Goal: Find specific page/section: Find specific page/section

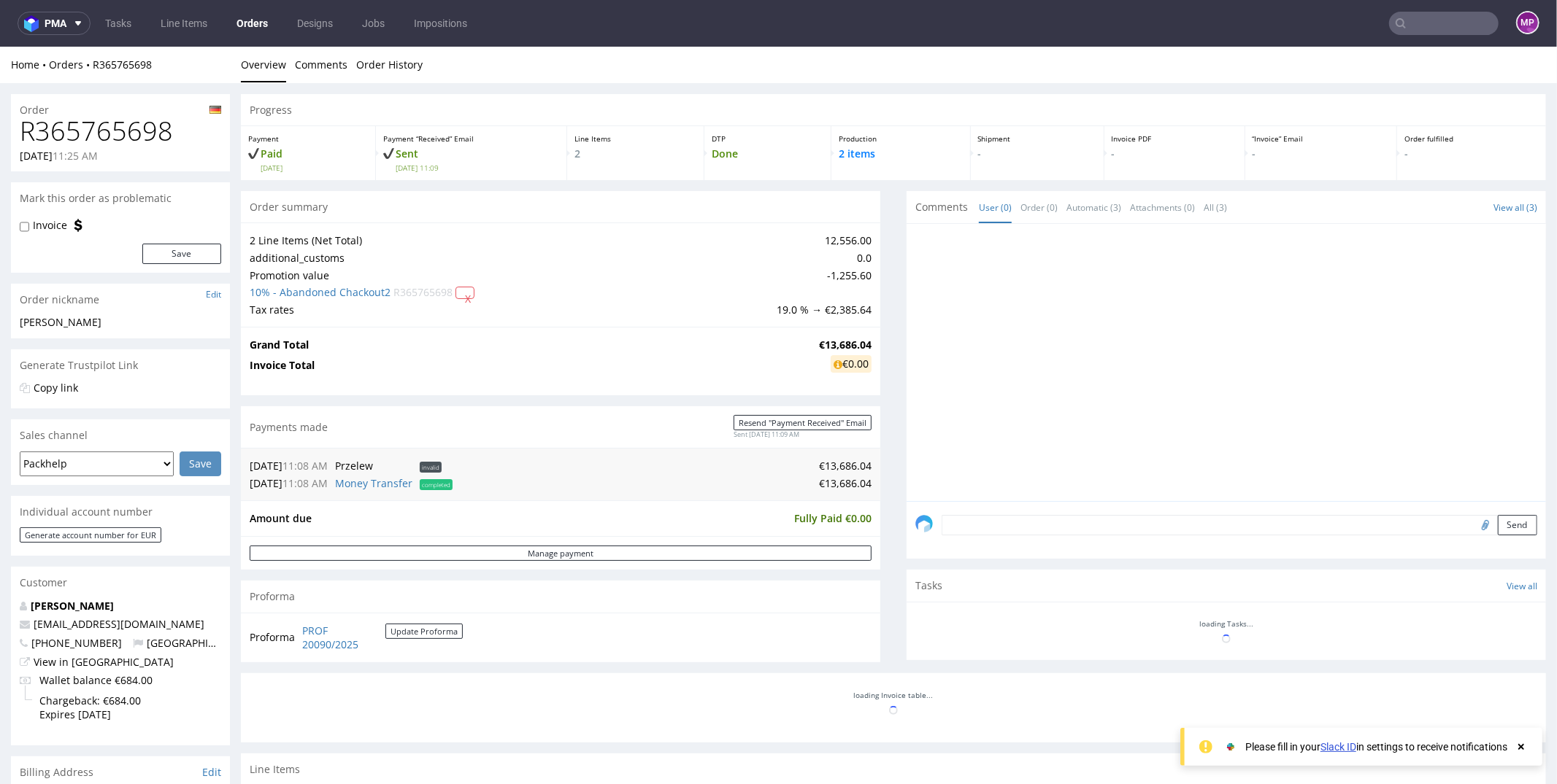
scroll to position [482, 0]
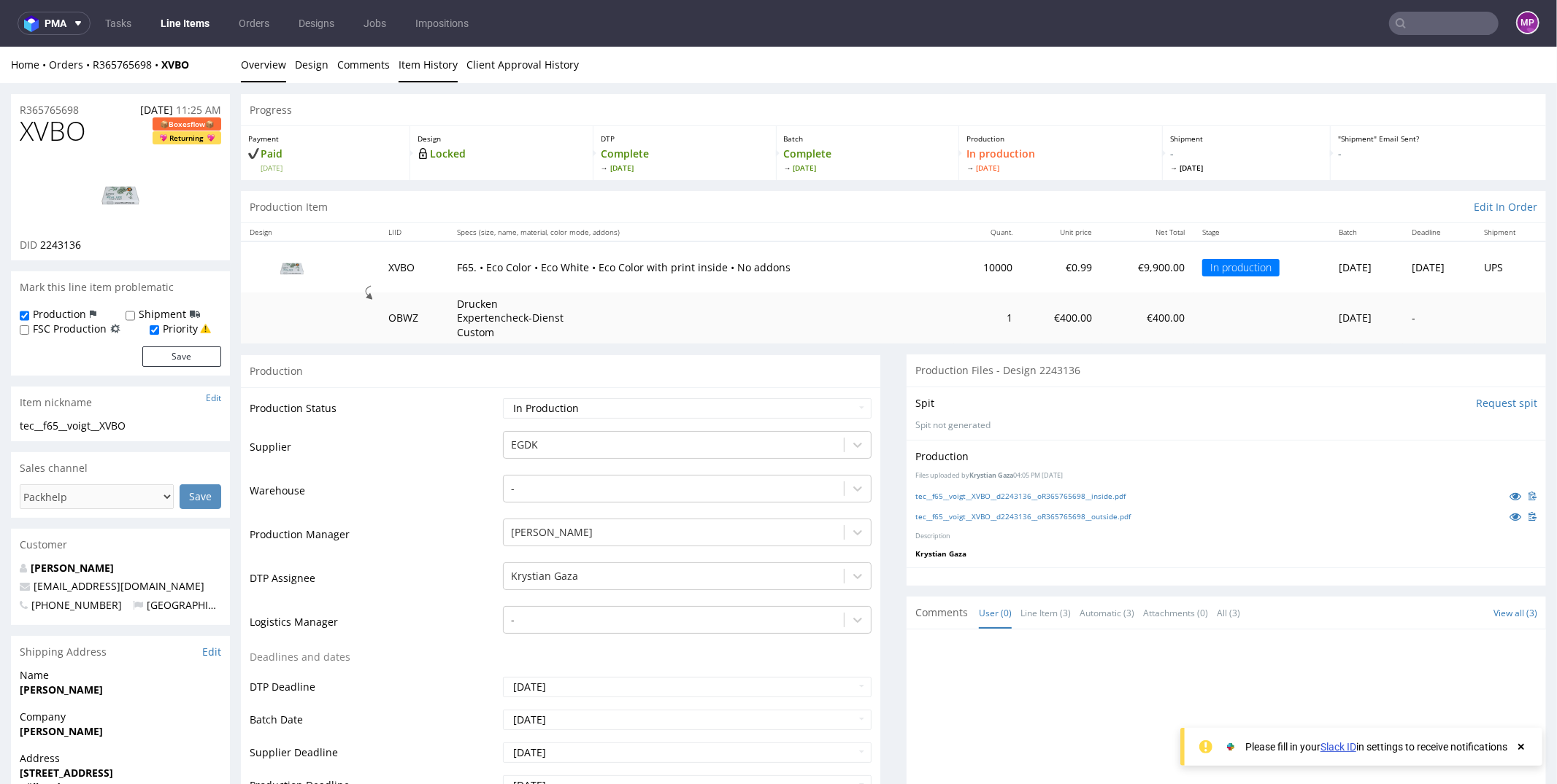
click at [426, 63] on link "Item History" at bounding box center [428, 64] width 59 height 36
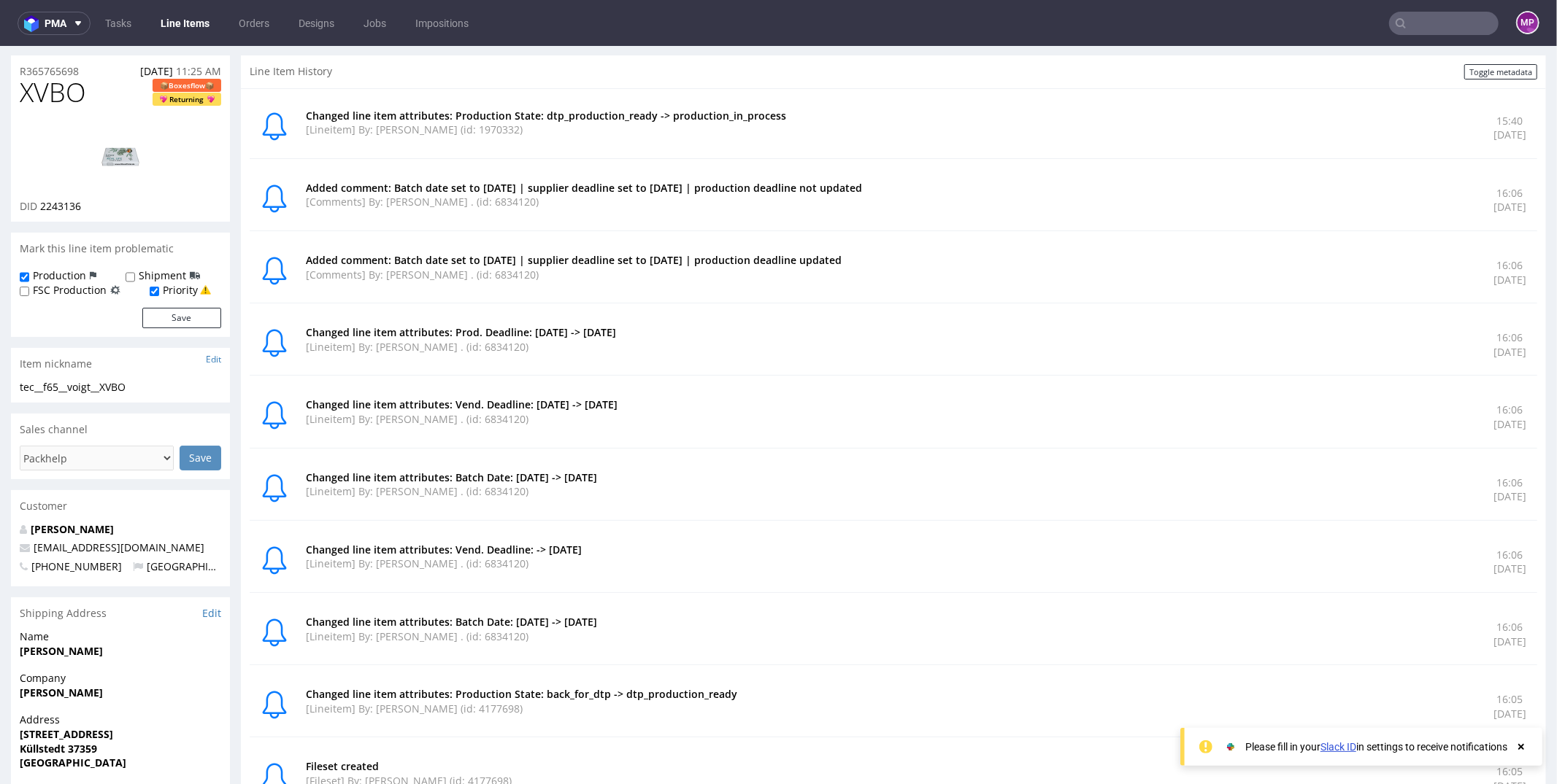
scroll to position [38, 0]
drag, startPoint x: 823, startPoint y: 121, endPoint x: 649, endPoint y: 107, distance: 174.6
click at [649, 107] on div "Changed line item attributes: Production State: dtp_production_ready -> product…" at bounding box center [894, 128] width 1288 height 61
click at [649, 108] on p "Changed line item attributes: Production State: dtp_production_ready -> product…" at bounding box center [891, 115] width 1170 height 14
click at [655, 108] on p "Changed line item attributes: Production State: dtp_production_ready -> product…" at bounding box center [891, 115] width 1170 height 14
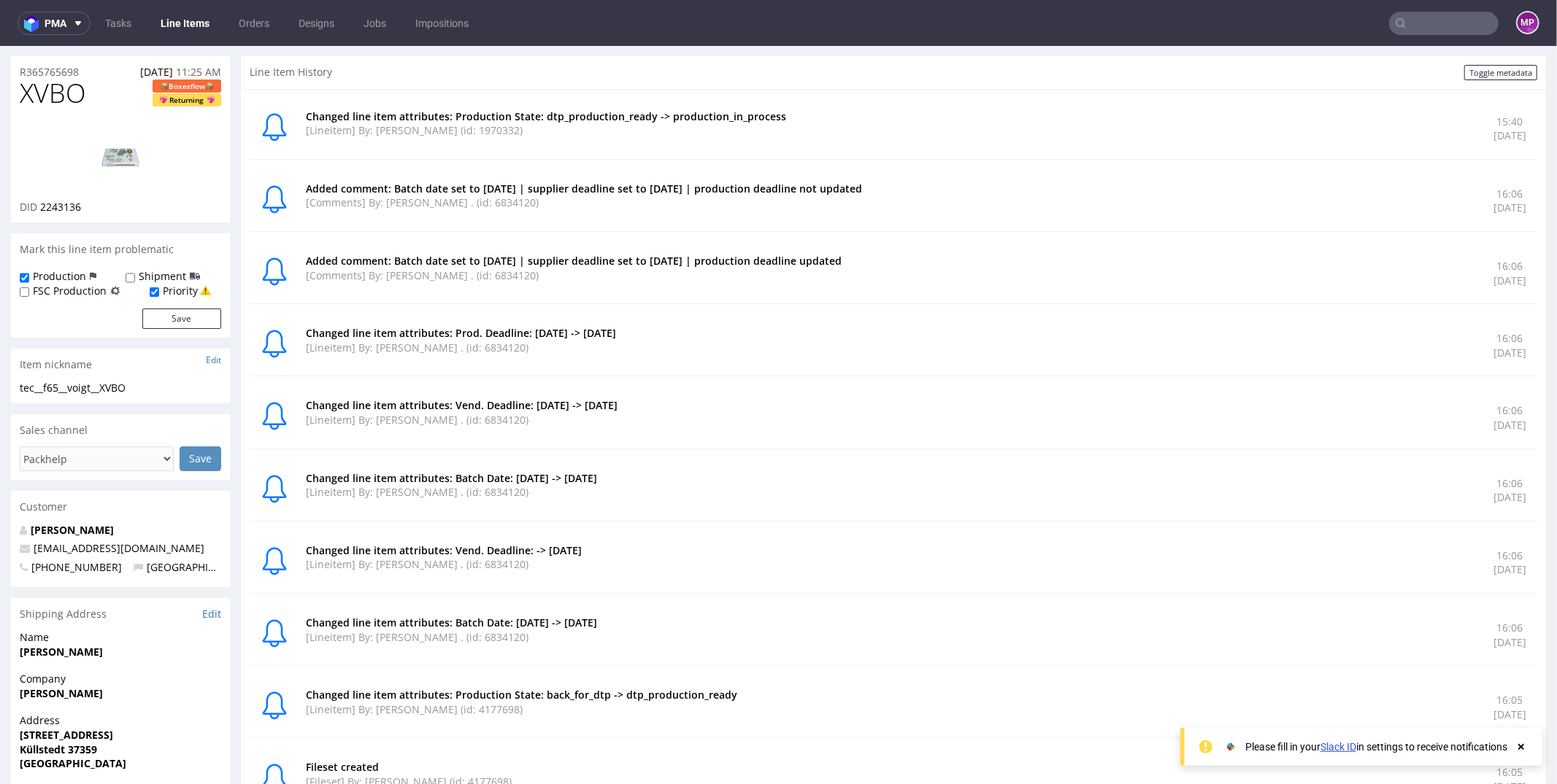
click at [665, 109] on p "Changed line item attributes: Production State: dtp_production_ready -> product…" at bounding box center [891, 115] width 1170 height 14
click at [774, 116] on p "Changed line item attributes: Production State: dtp_production_ready -> product…" at bounding box center [891, 115] width 1170 height 14
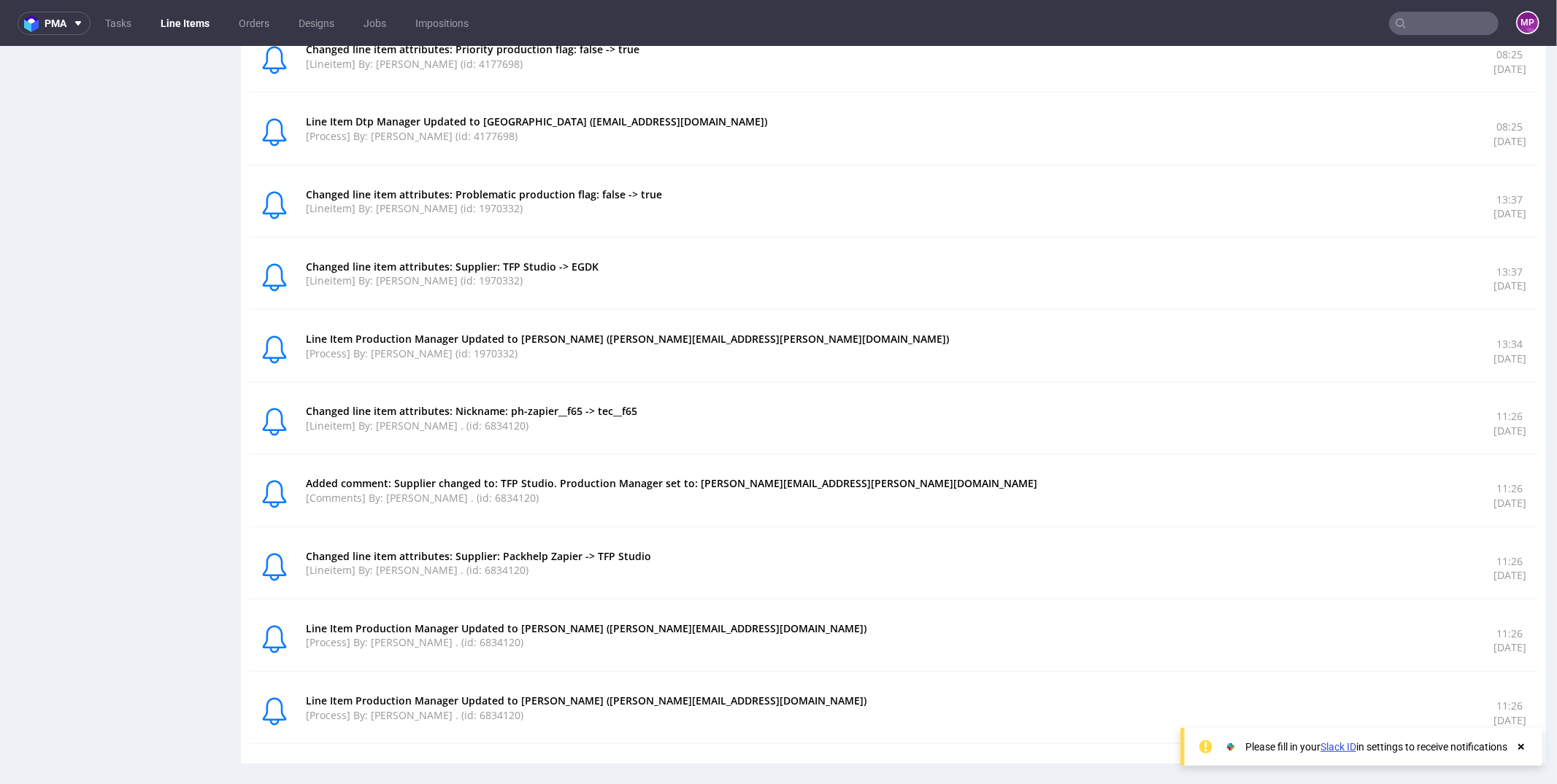
scroll to position [0, 0]
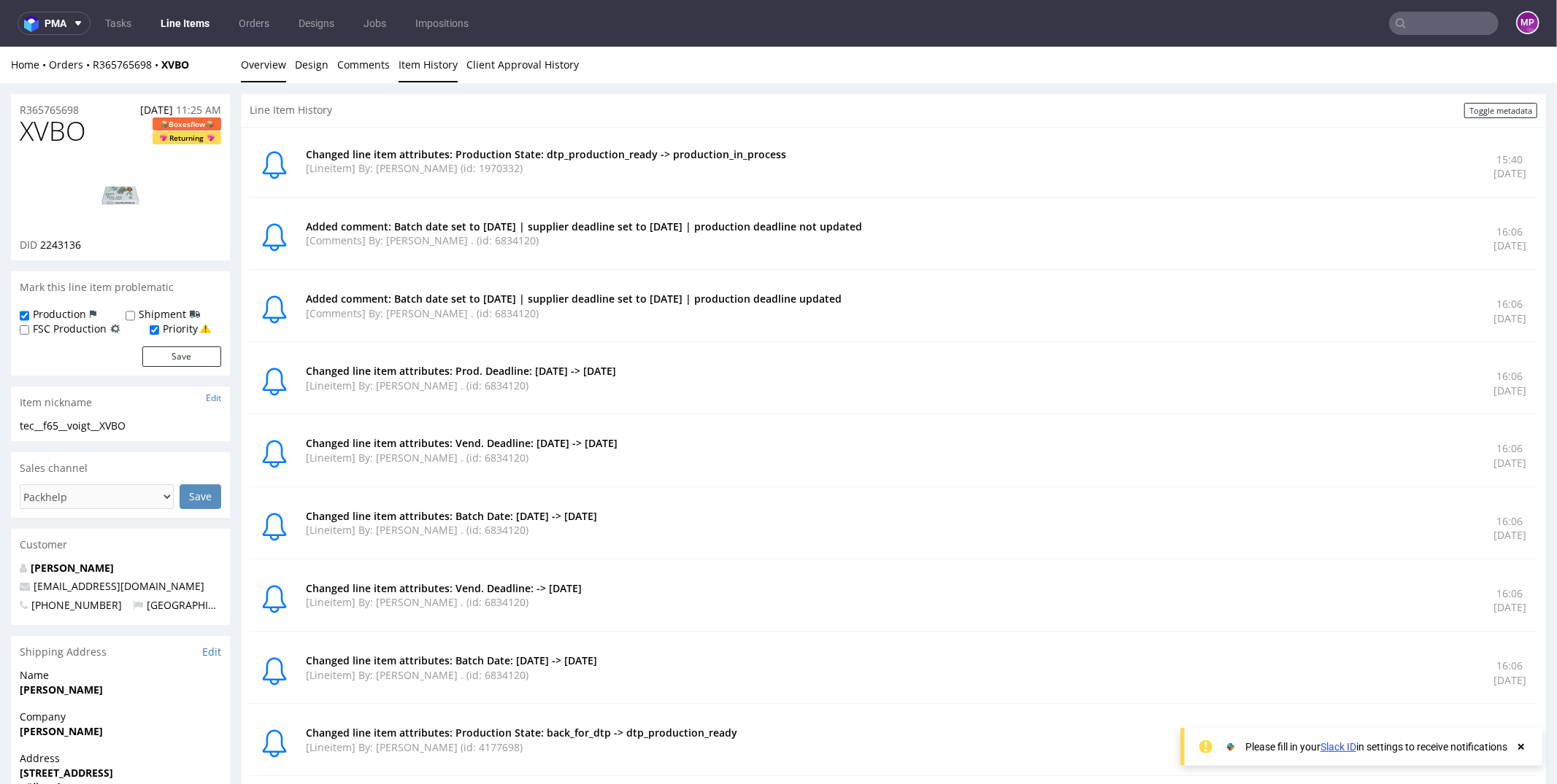
click at [263, 54] on link "Overview" at bounding box center [263, 64] width 46 height 36
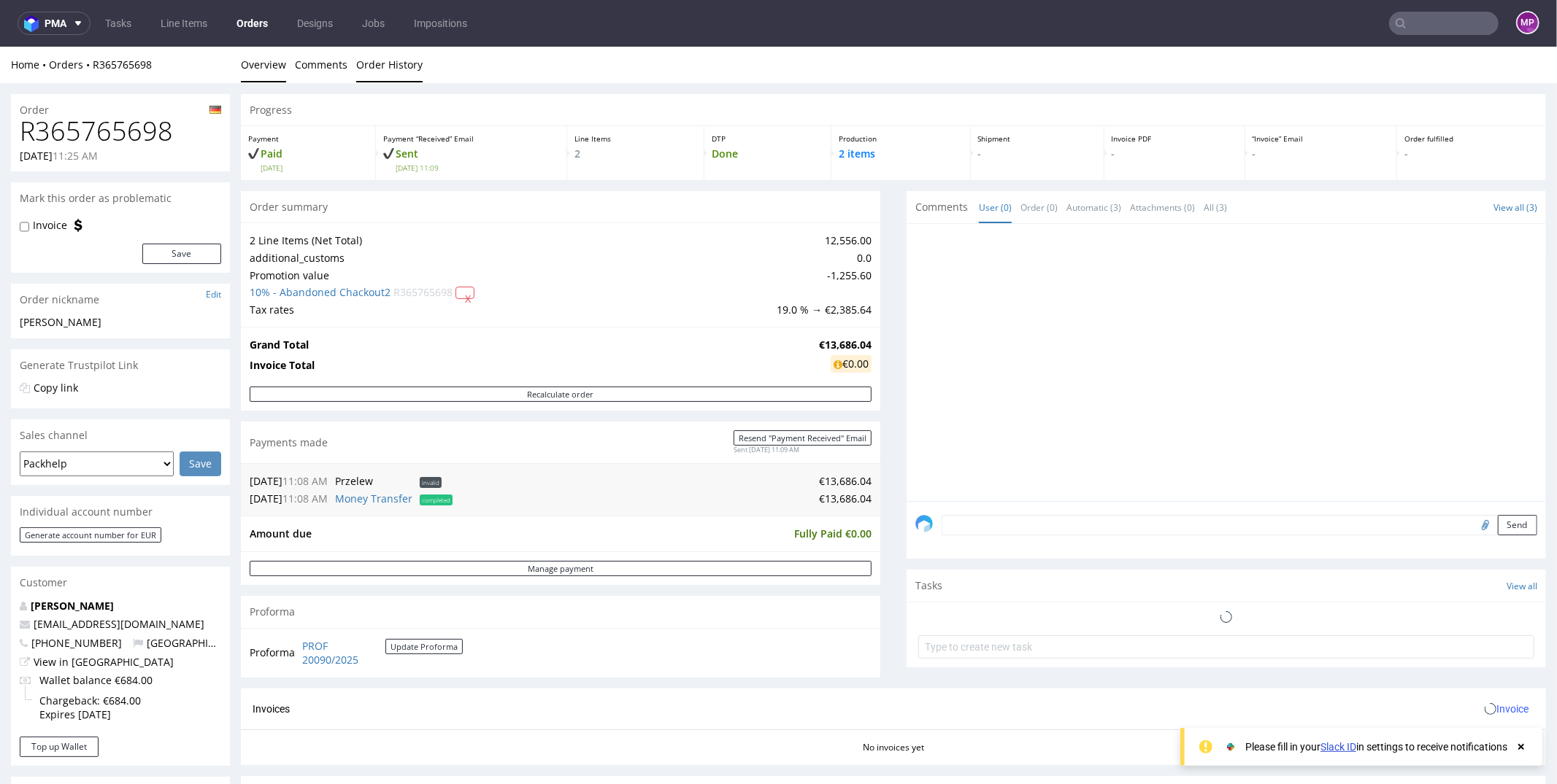
click at [368, 71] on link "Order History" at bounding box center [389, 64] width 66 height 36
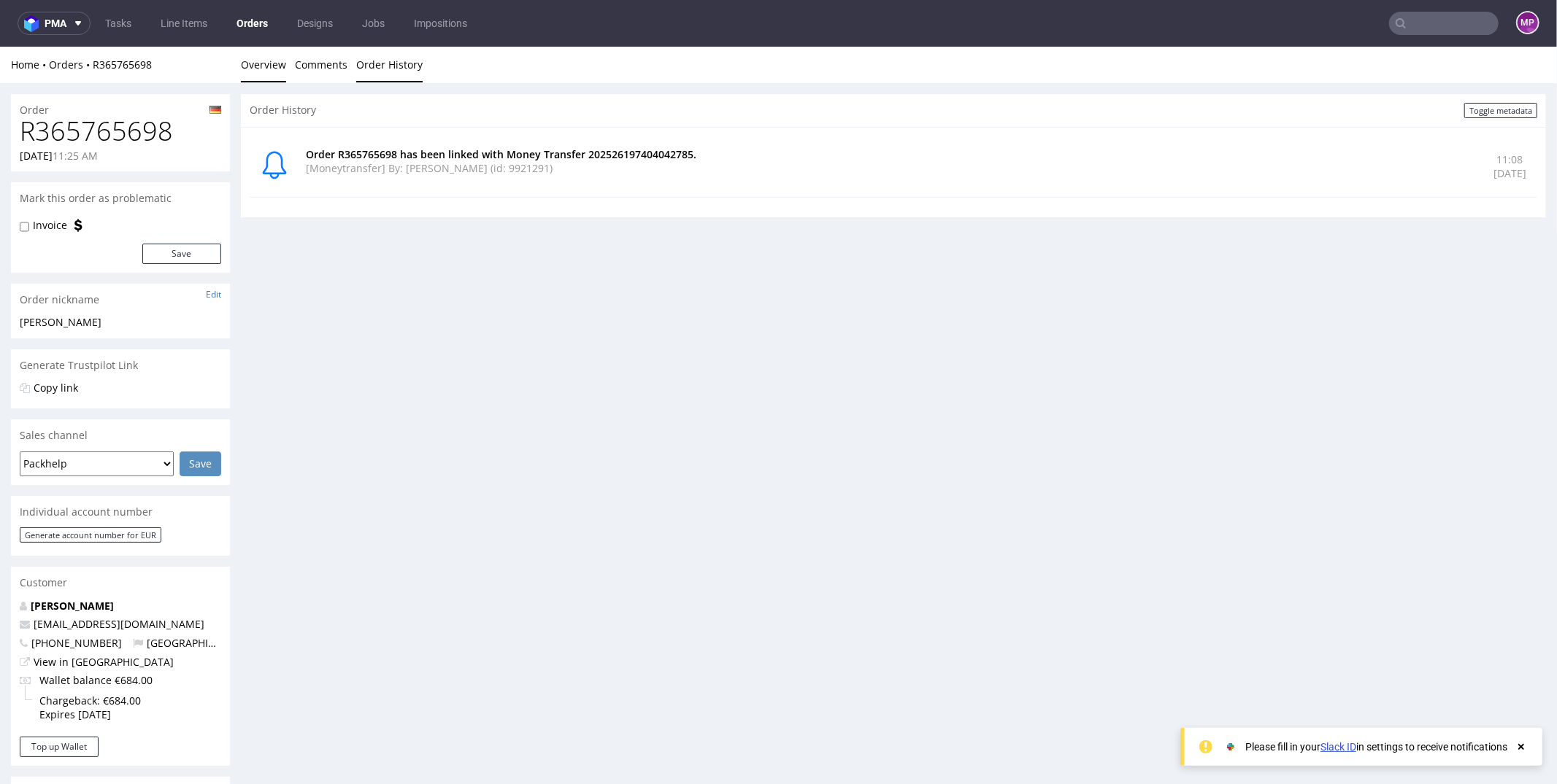
click at [255, 62] on link "Overview" at bounding box center [263, 64] width 46 height 36
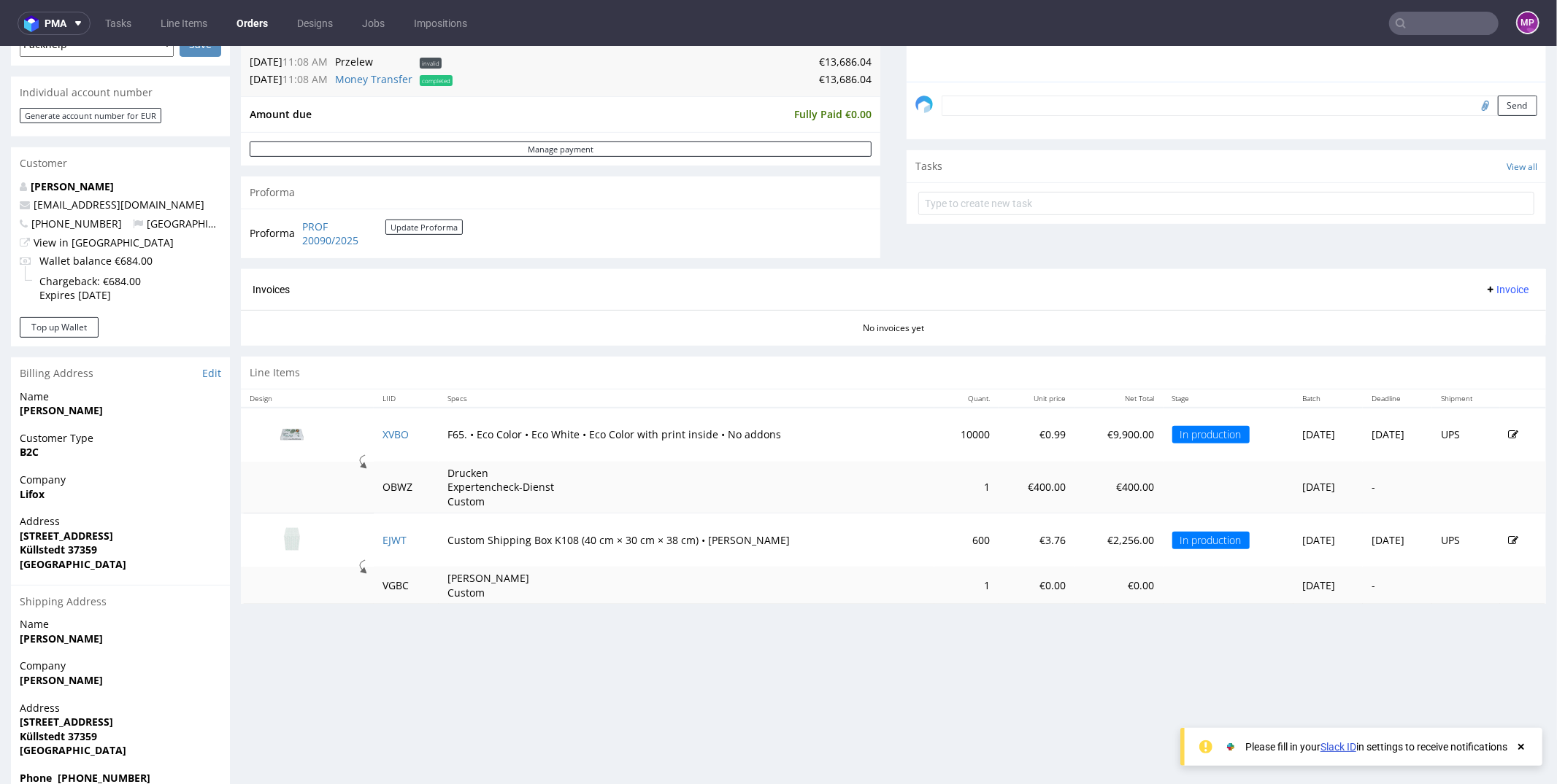
scroll to position [502, 0]
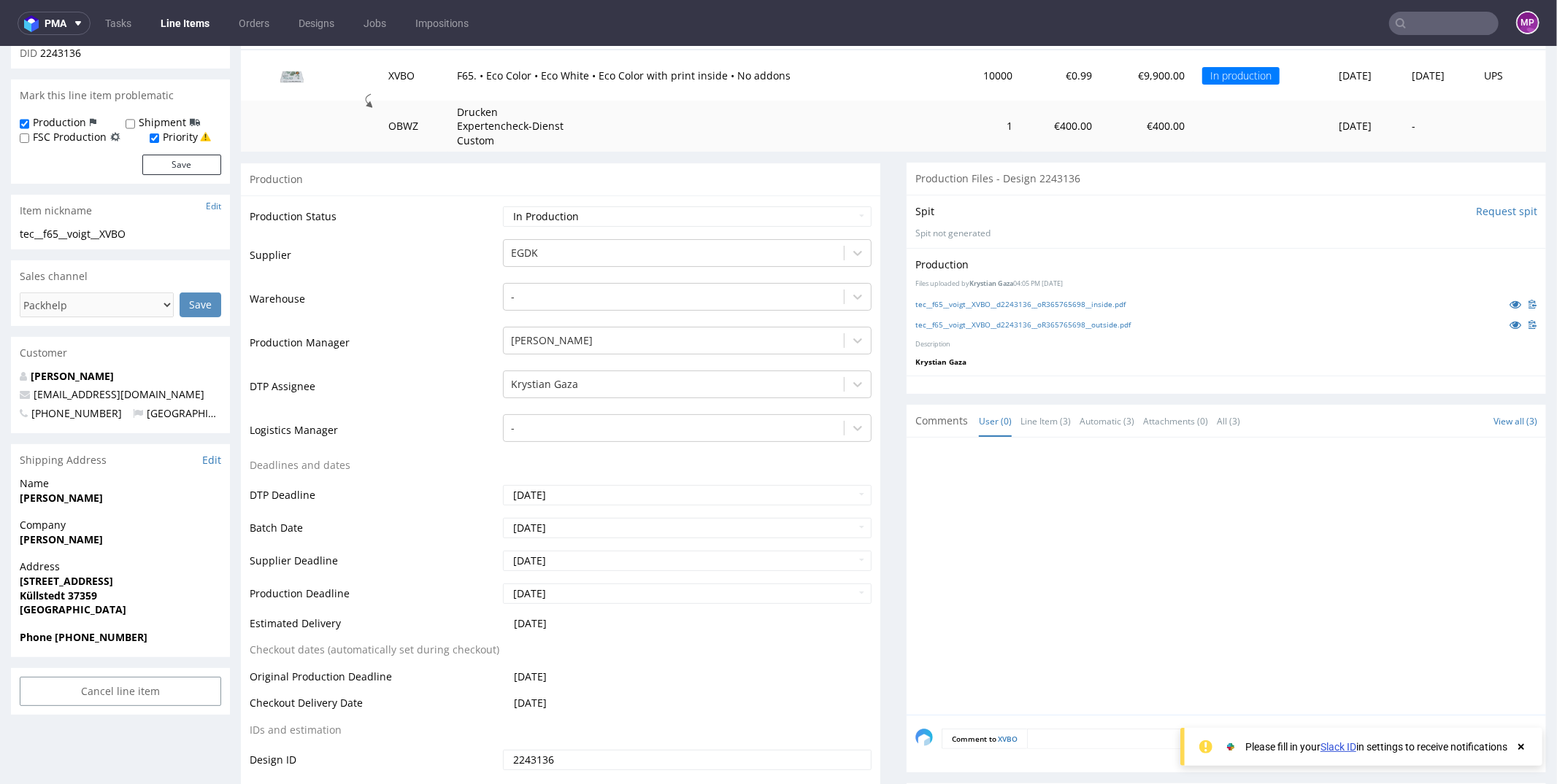
scroll to position [304, 0]
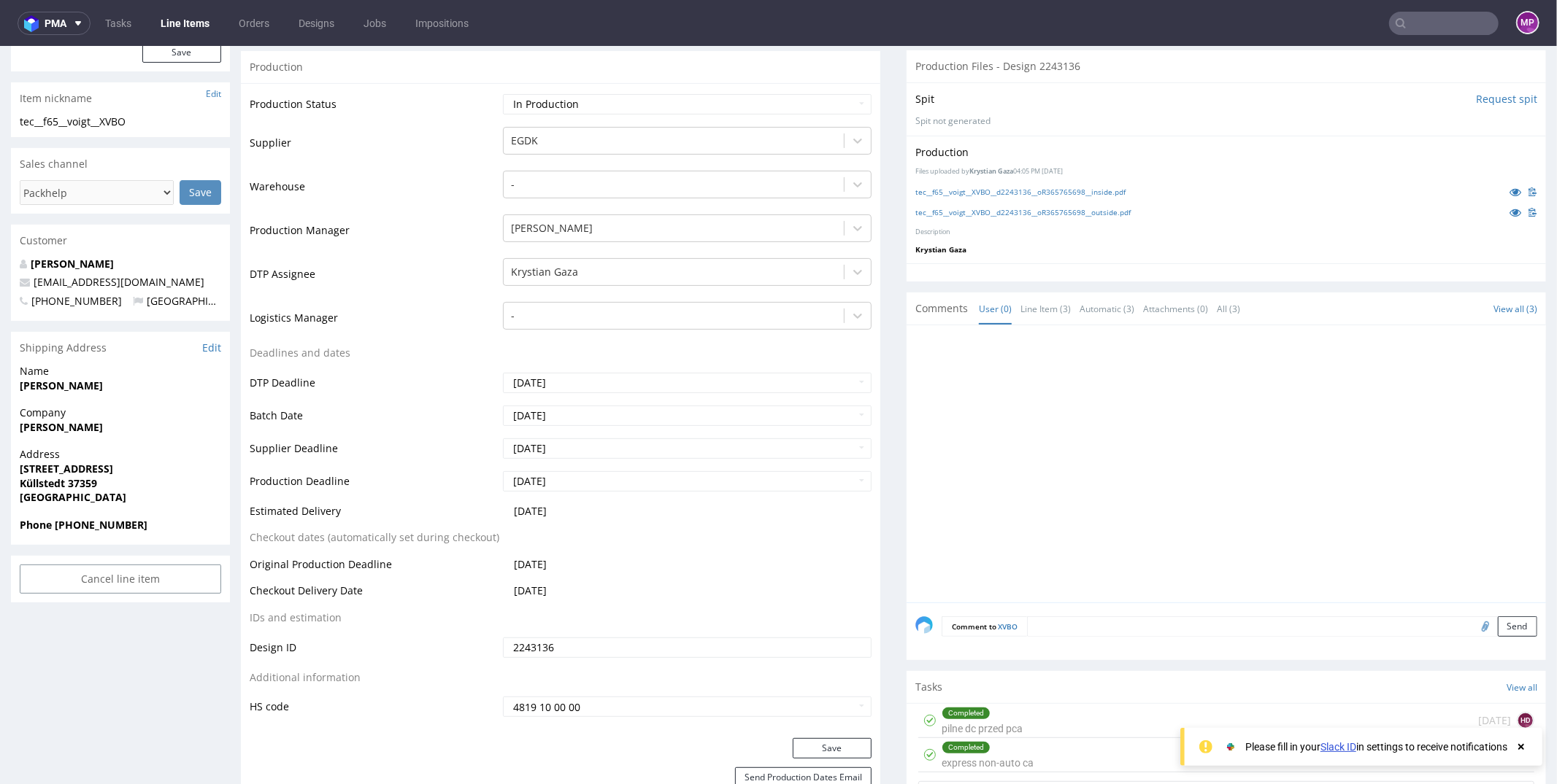
drag, startPoint x: 575, startPoint y: 584, endPoint x: 503, endPoint y: 593, distance: 72.6
click at [503, 593] on td "2025-10-10" at bounding box center [686, 595] width 372 height 27
click at [514, 590] on span "2025-10-10" at bounding box center [530, 589] width 33 height 13
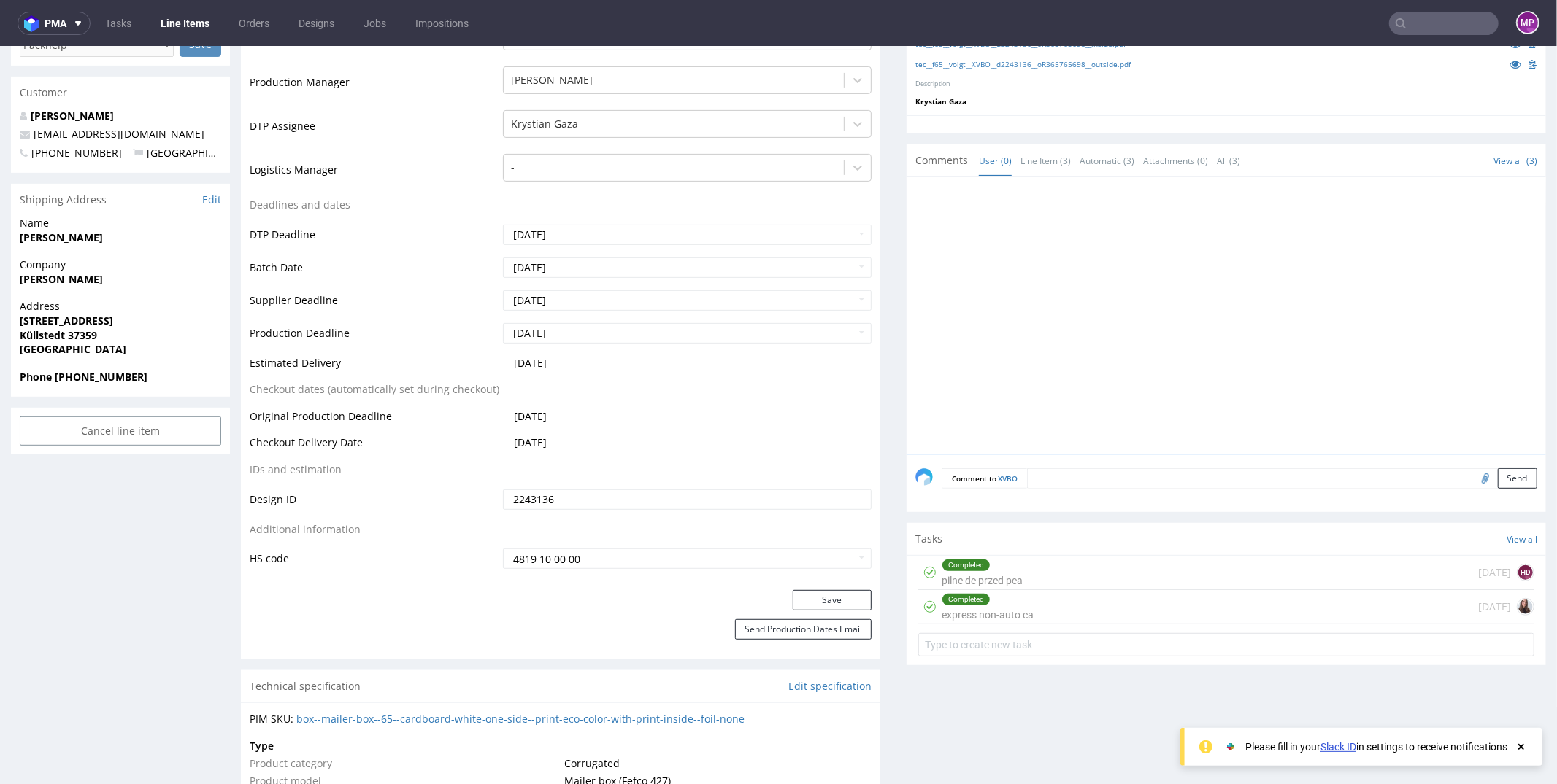
scroll to position [485, 0]
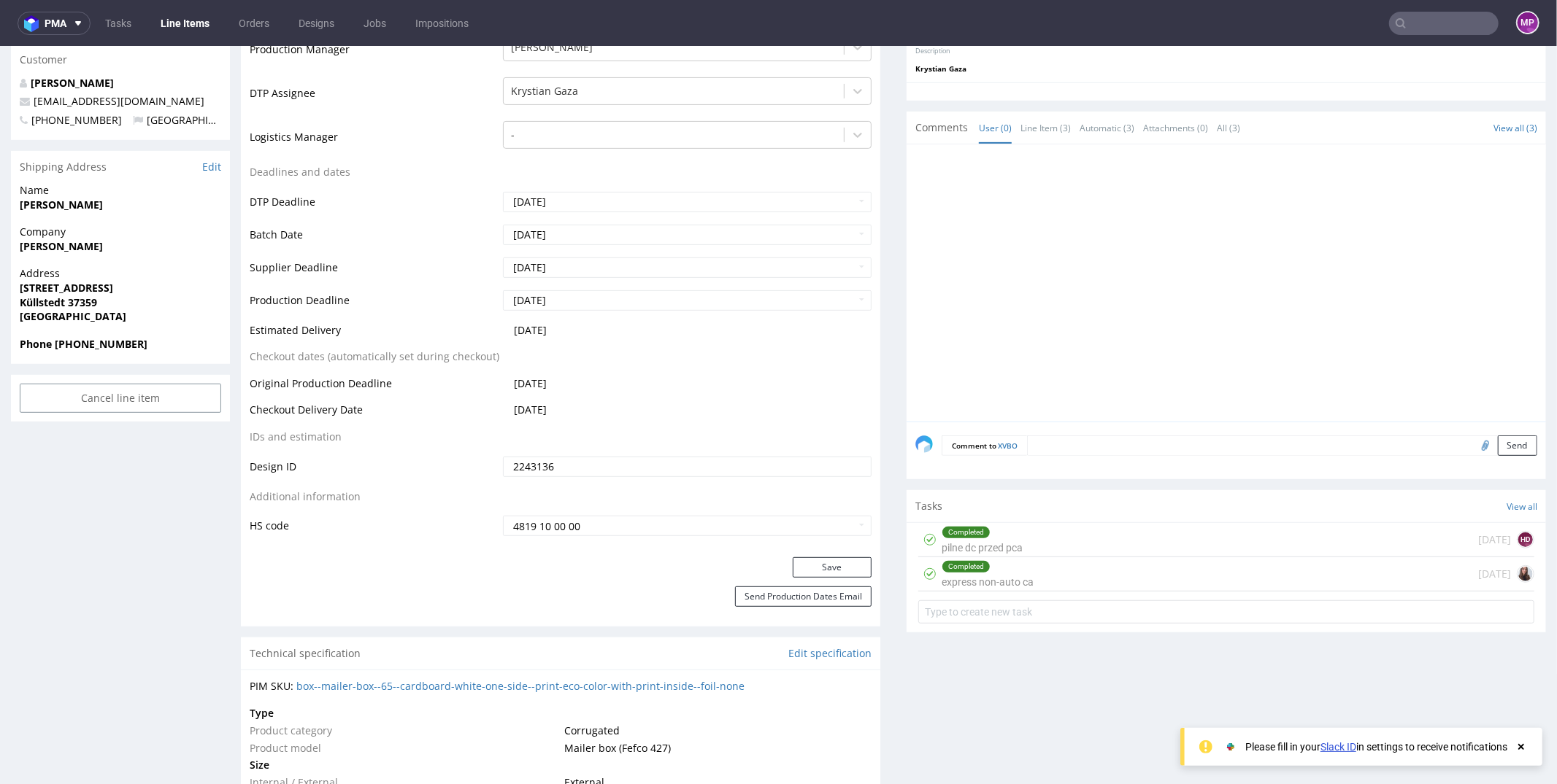
click at [515, 403] on span "2025-10-10" at bounding box center [530, 408] width 33 height 13
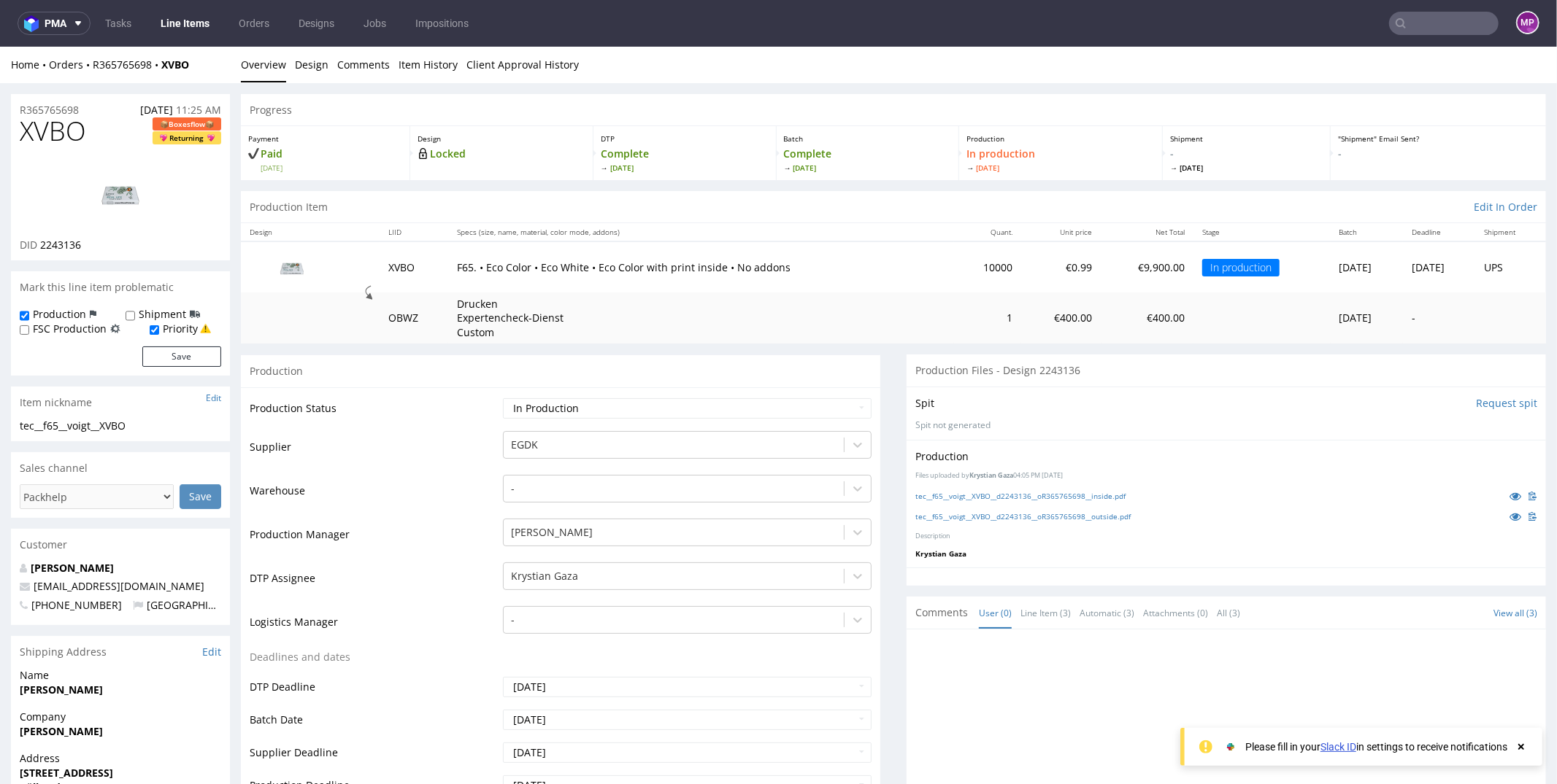
click at [314, 64] on link "Design" at bounding box center [311, 64] width 33 height 36
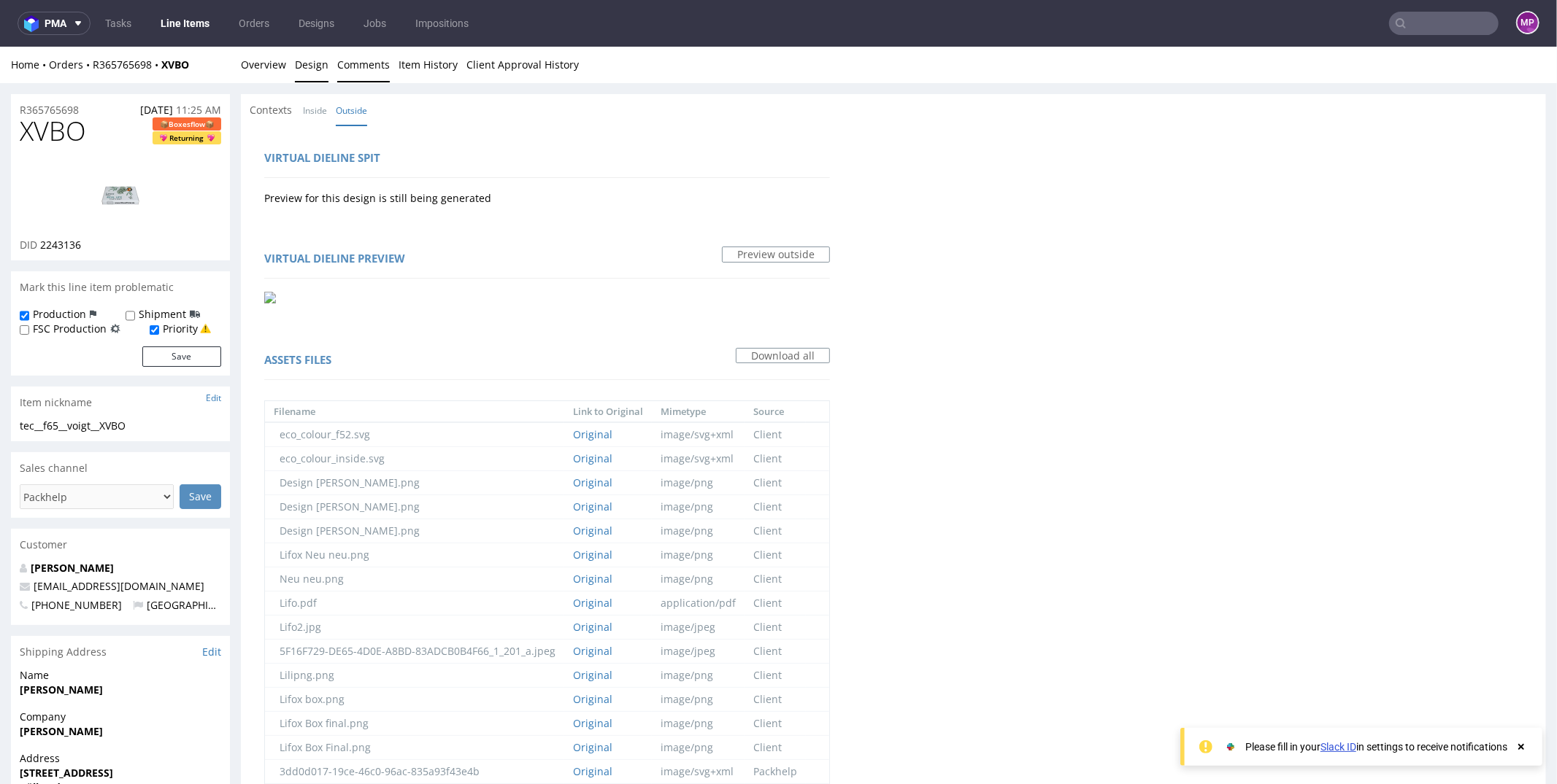
click at [357, 65] on link "Comments" at bounding box center [364, 64] width 53 height 36
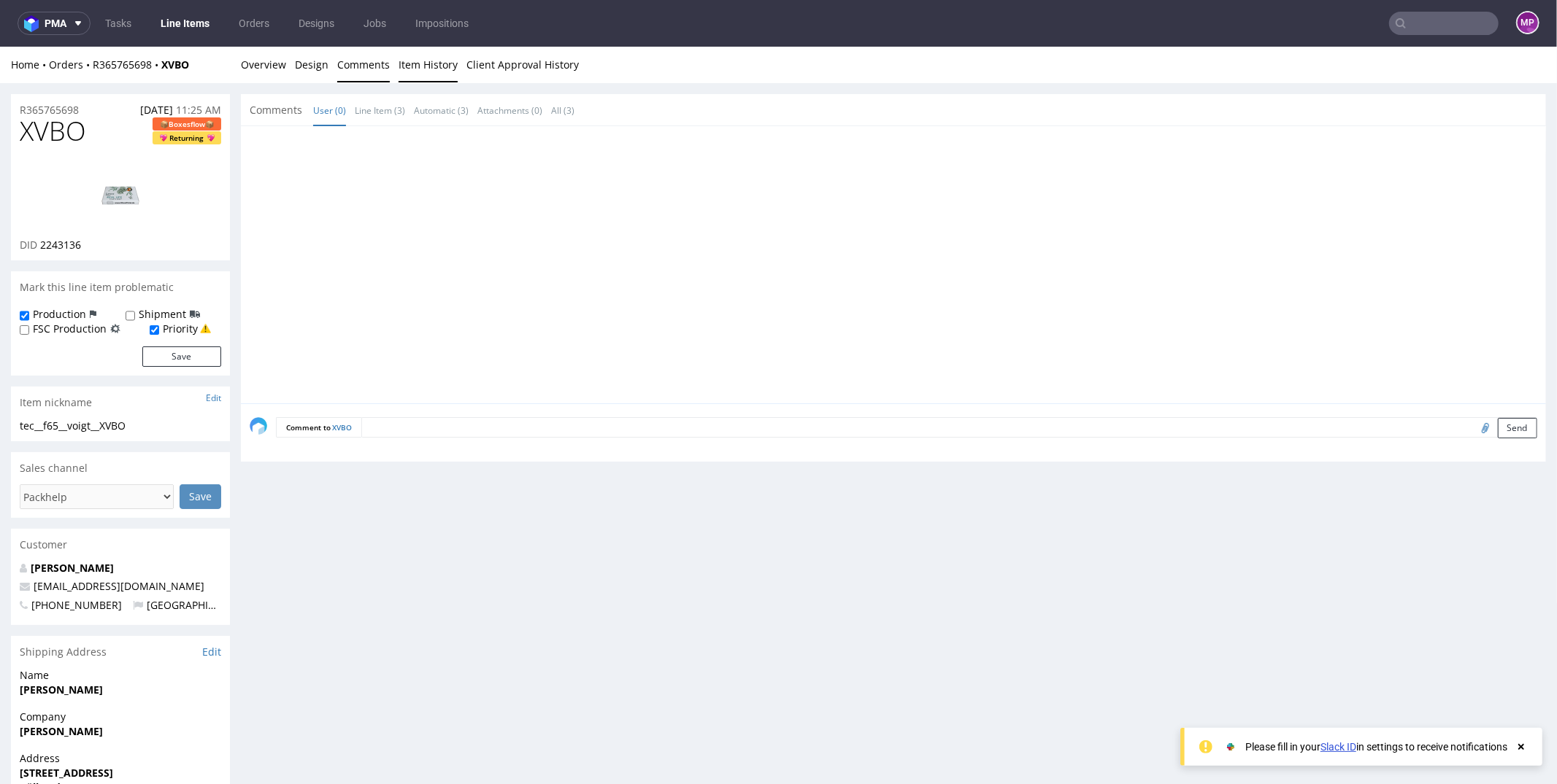
click at [436, 68] on link "Item History" at bounding box center [428, 64] width 59 height 36
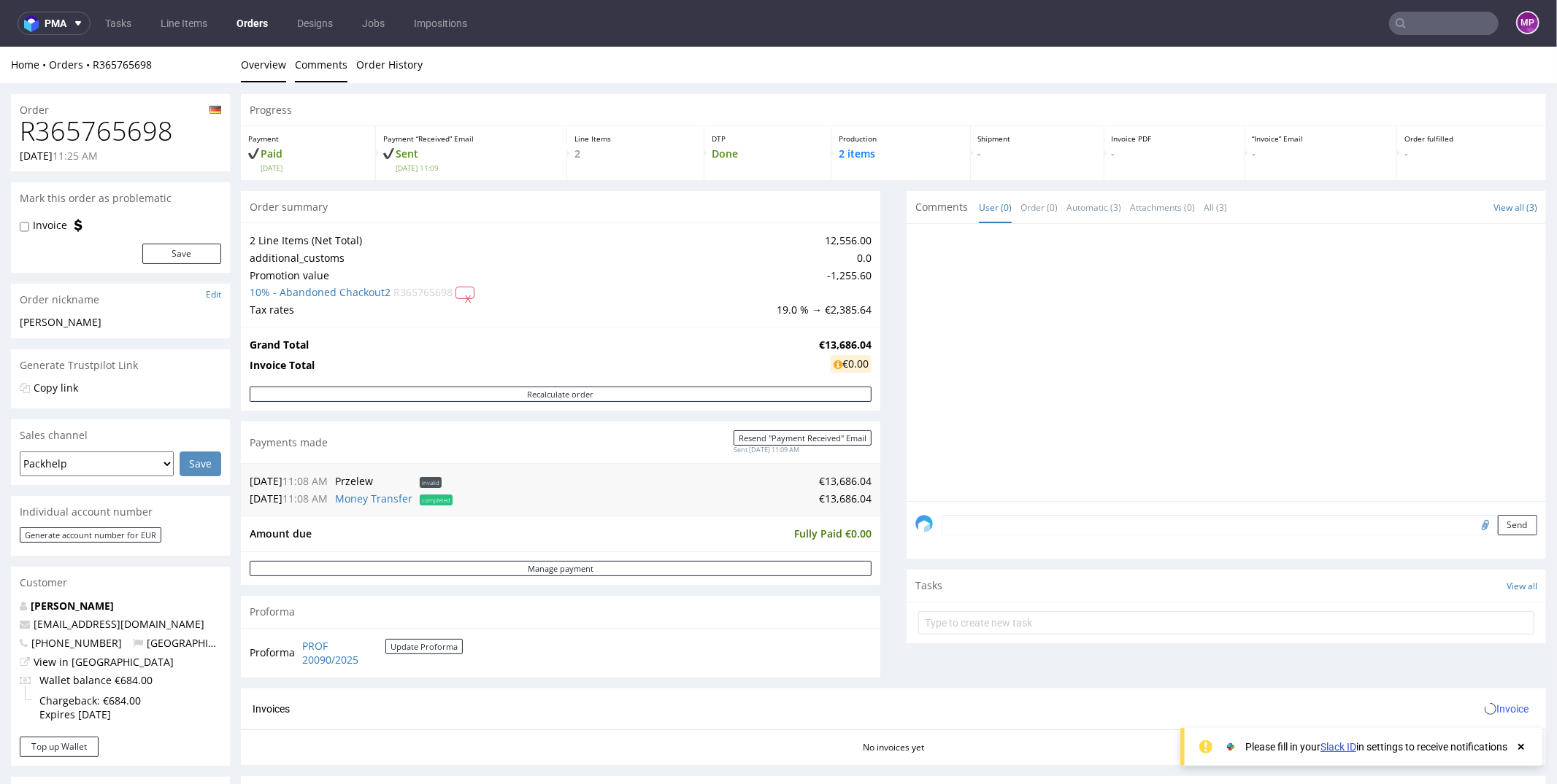
click at [335, 72] on link "Comments" at bounding box center [321, 64] width 53 height 36
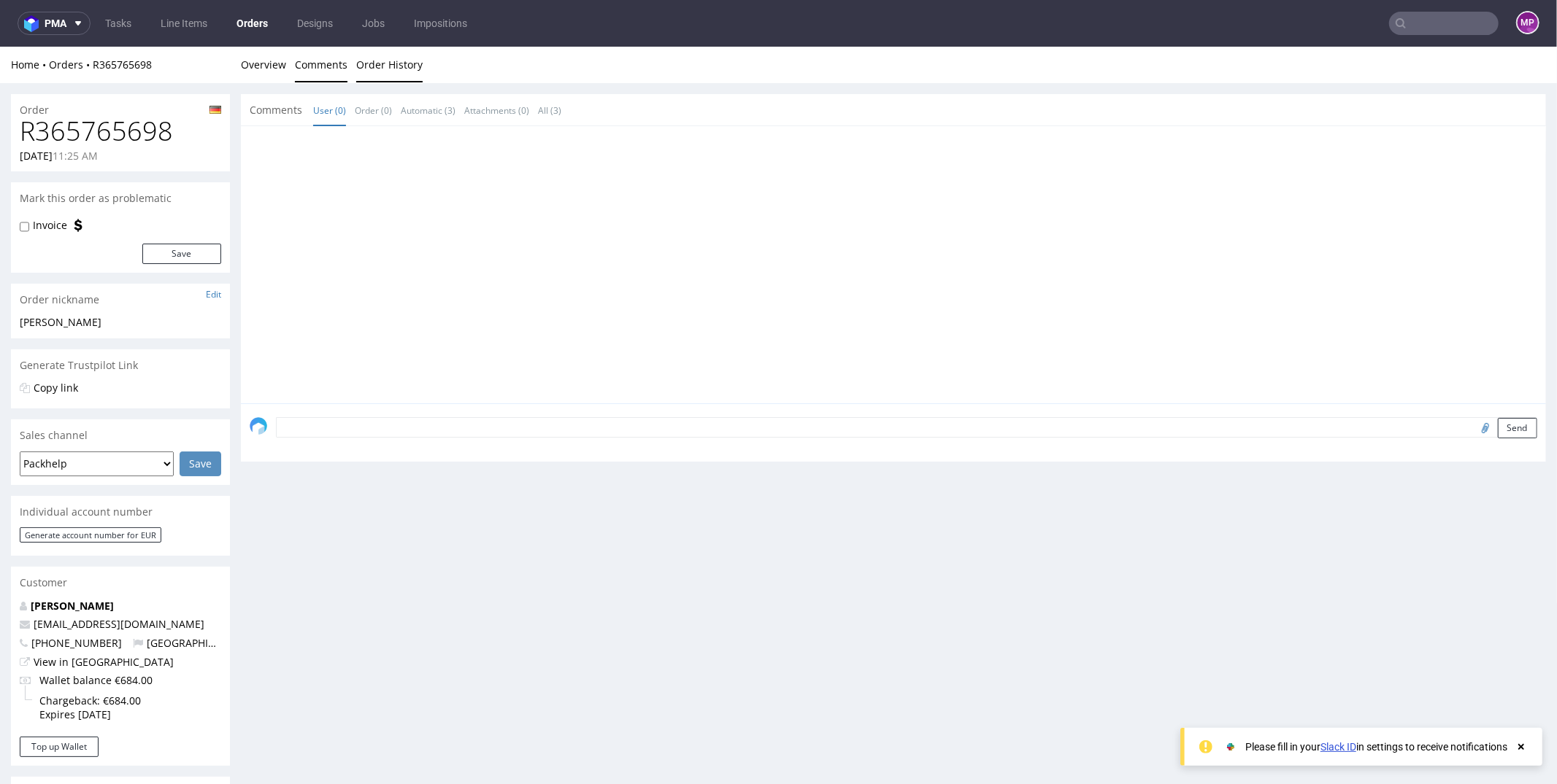
click at [364, 71] on link "Order History" at bounding box center [389, 64] width 66 height 36
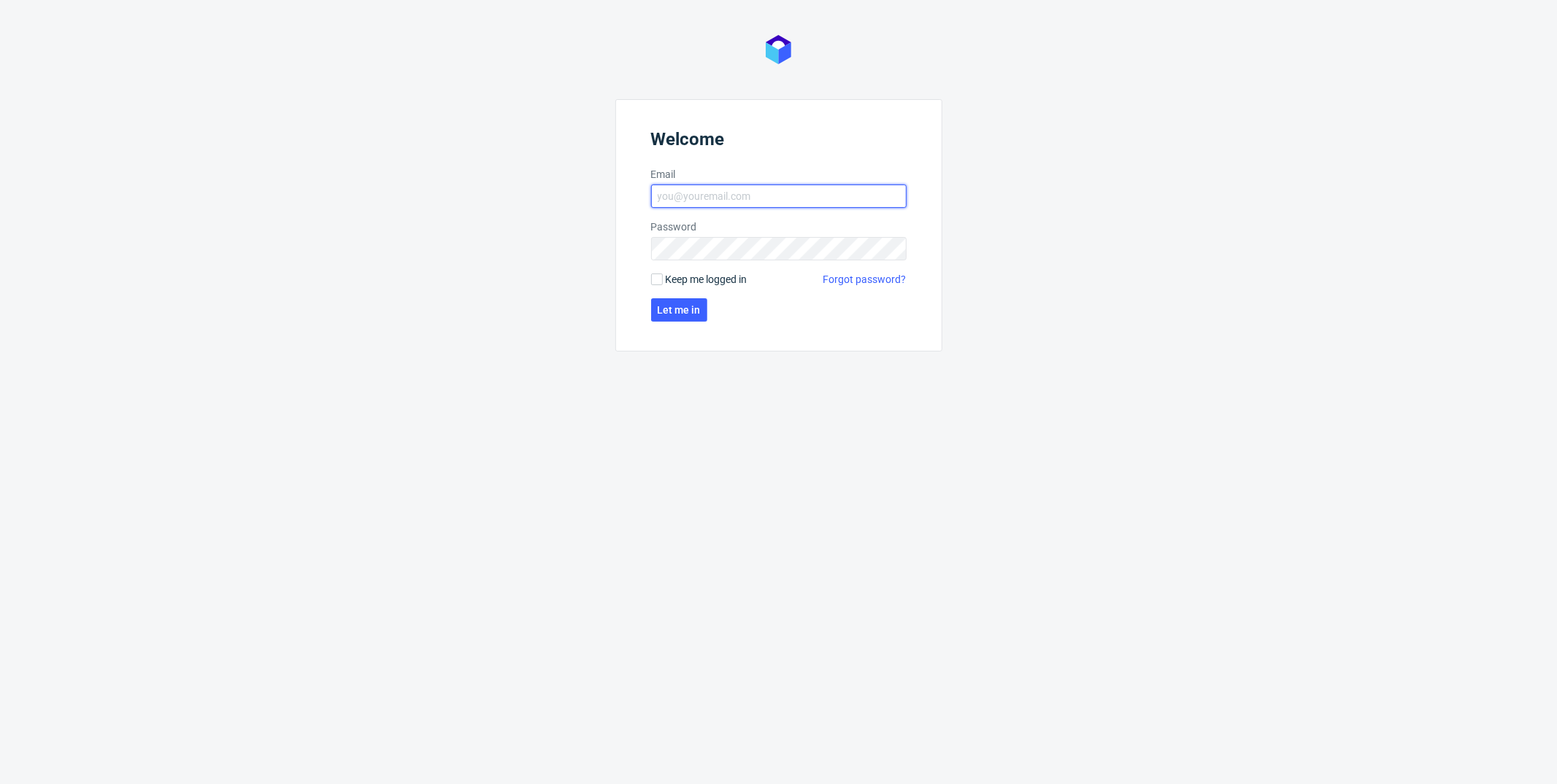
click at [718, 202] on input "Email" at bounding box center [778, 196] width 255 height 23
type input "[PERSON_NAME][EMAIL_ADDRESS][PERSON_NAME][DOMAIN_NAME]"
click at [657, 282] on input "Keep me logged in" at bounding box center [656, 279] width 12 height 12
checkbox input "true"
click at [680, 315] on span "Let me in" at bounding box center [679, 310] width 43 height 10
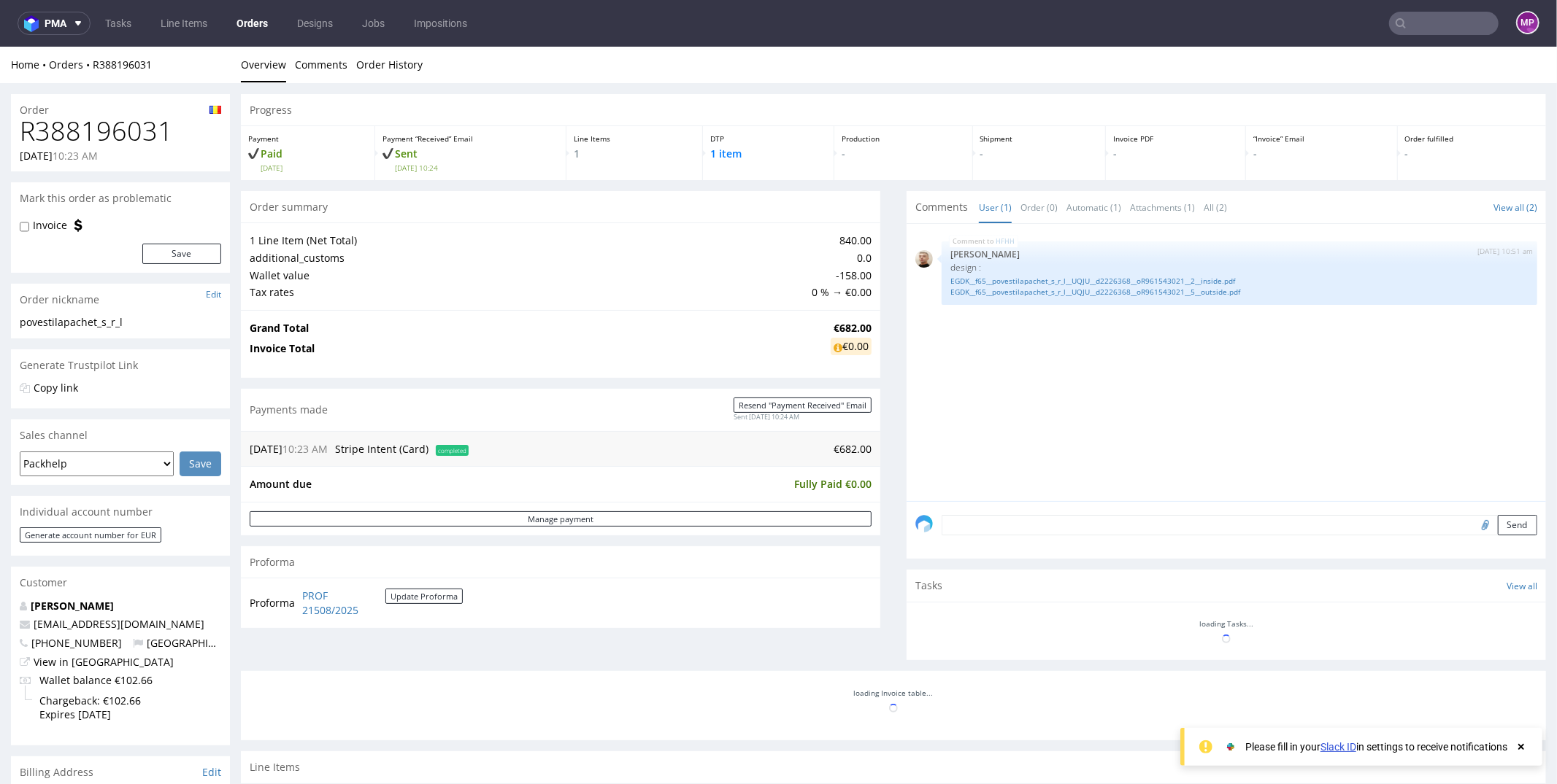
scroll to position [491, 0]
